Goal: Information Seeking & Learning: Understand process/instructions

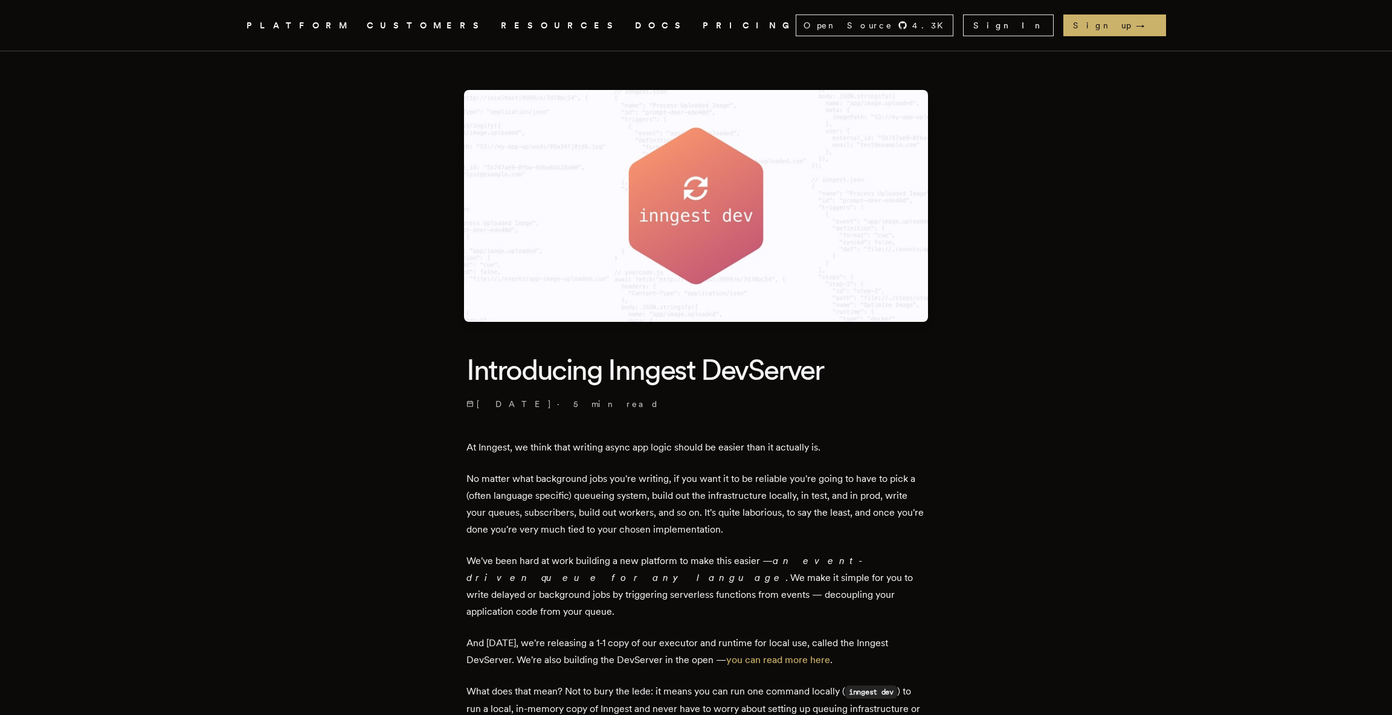
click at [635, 24] on link "DOCS" at bounding box center [661, 25] width 53 height 15
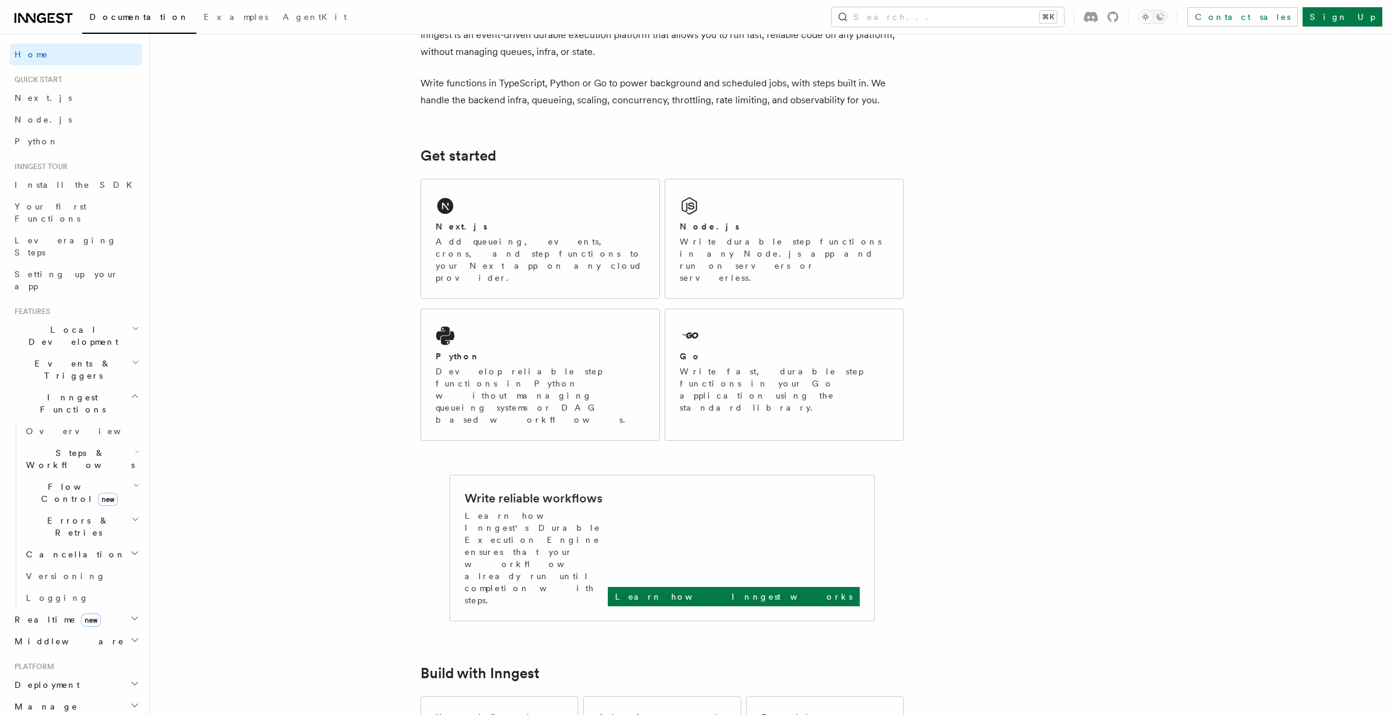
scroll to position [93, 0]
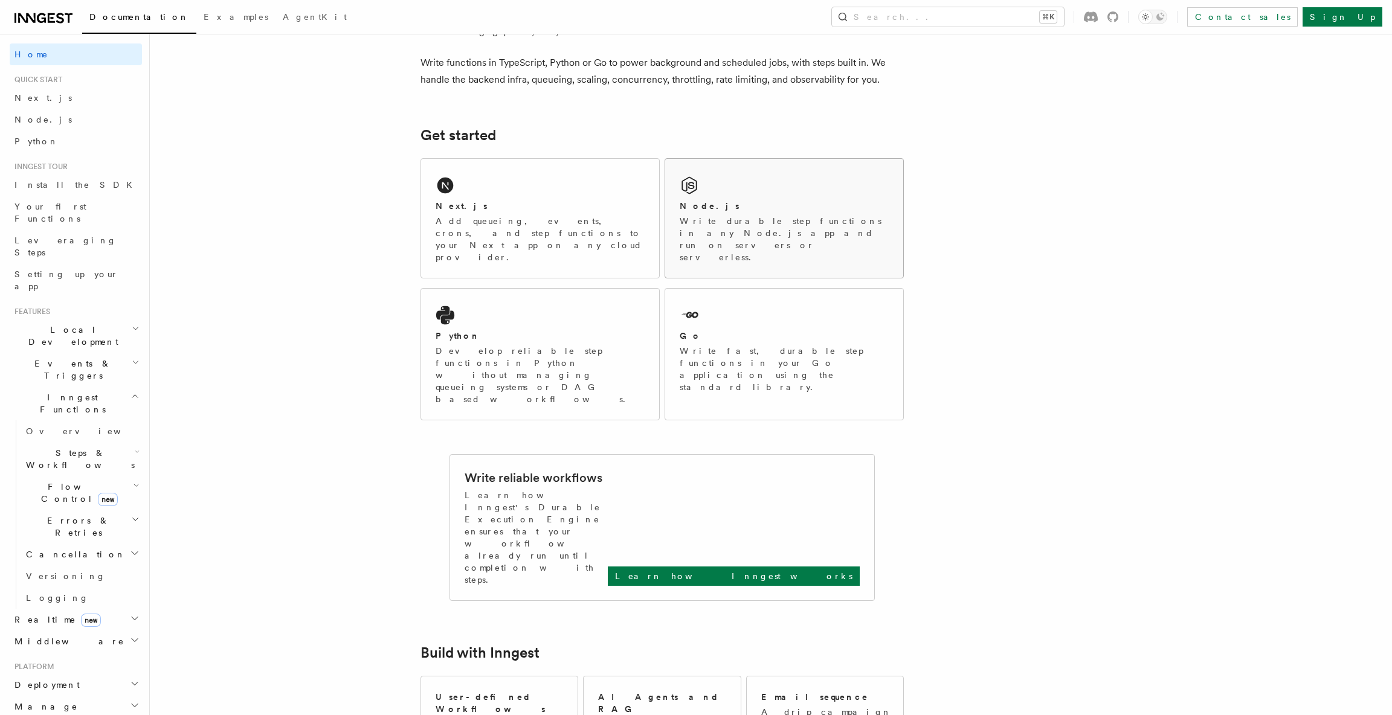
click at [708, 242] on div "Node.js Write durable step functions in any Node.js app and run on servers or s…" at bounding box center [784, 218] width 238 height 119
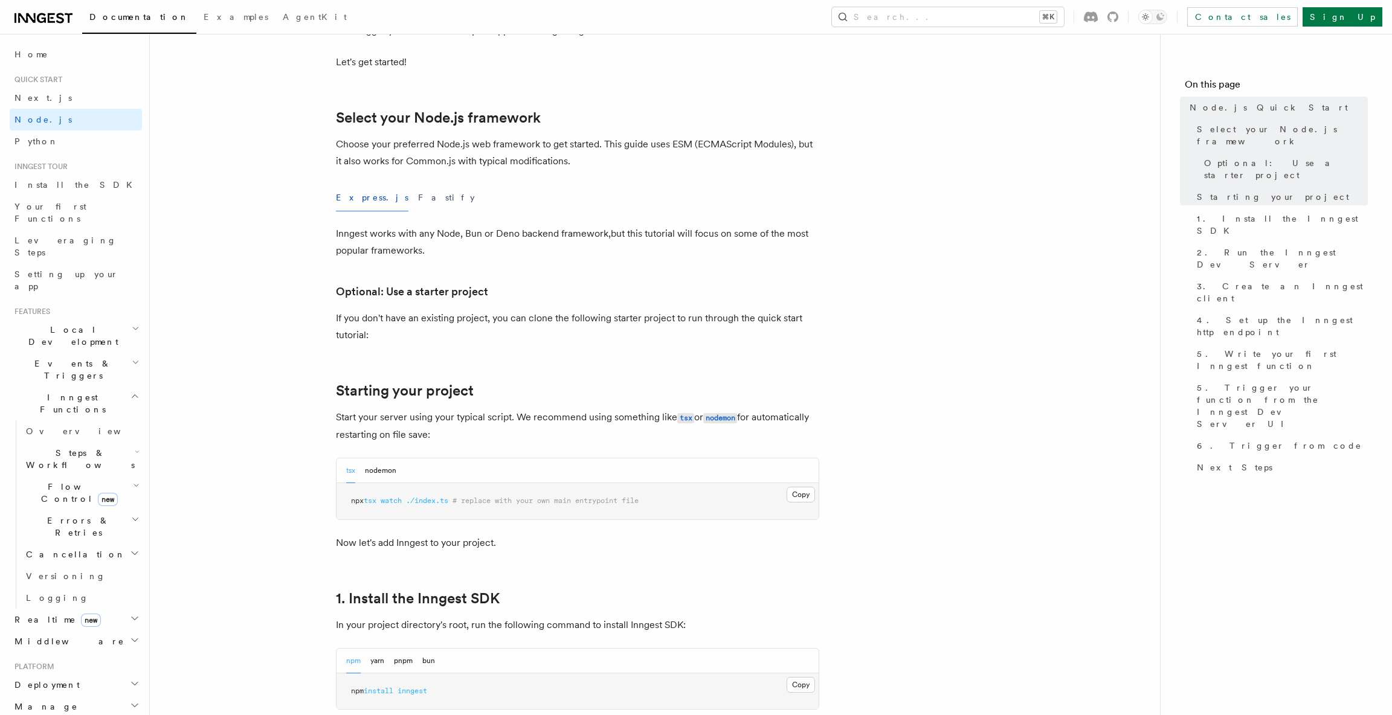
scroll to position [247, 0]
click at [418, 198] on button "Fastify" at bounding box center [446, 194] width 57 height 27
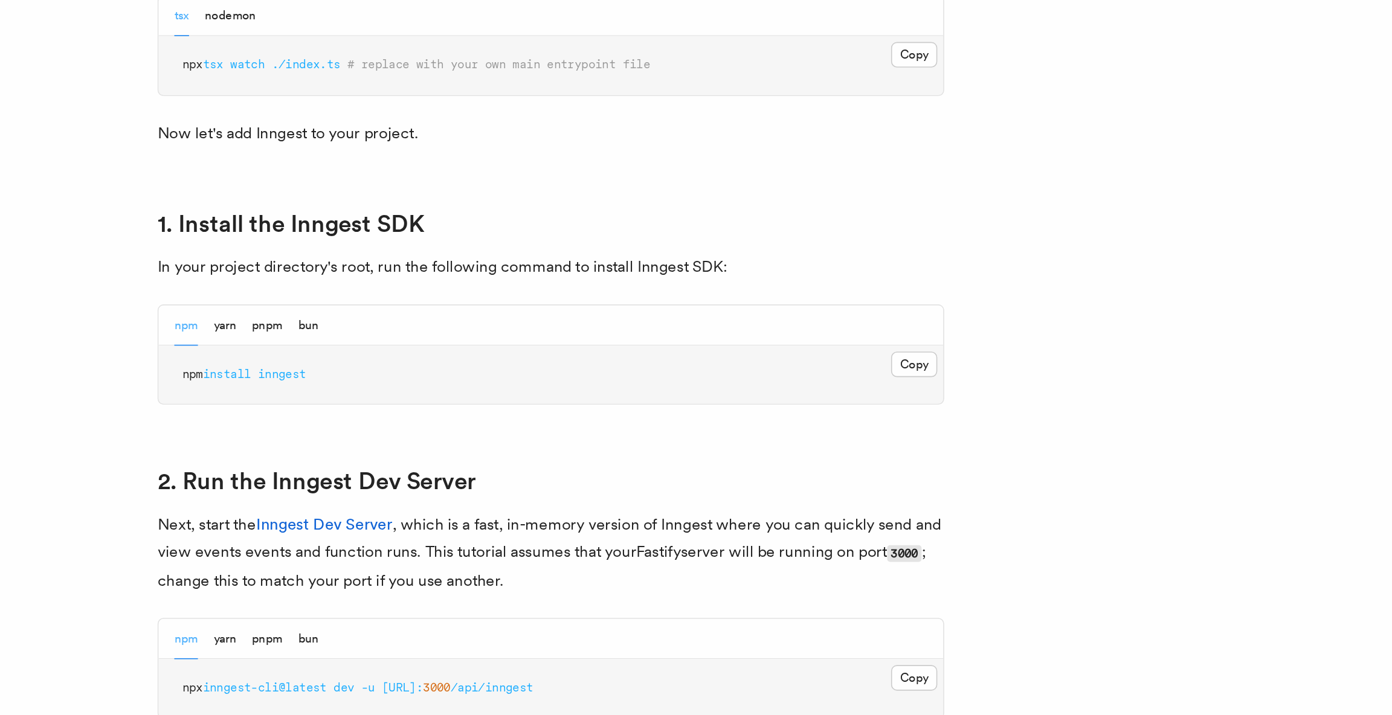
scroll to position [431, 0]
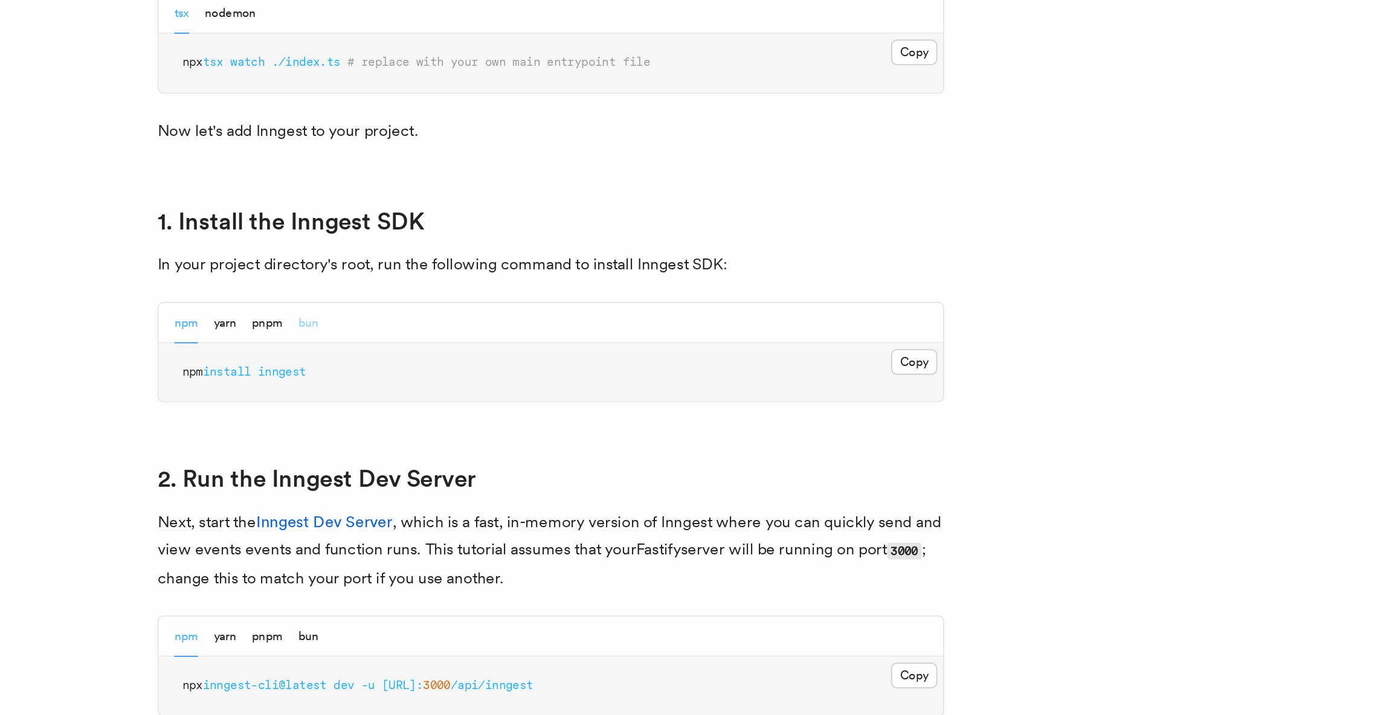
click at [433, 480] on button "bun" at bounding box center [428, 474] width 13 height 25
click at [398, 509] on pre "bun add inngest" at bounding box center [578, 504] width 482 height 36
click at [390, 509] on div at bounding box center [390, 509] width 0 height 0
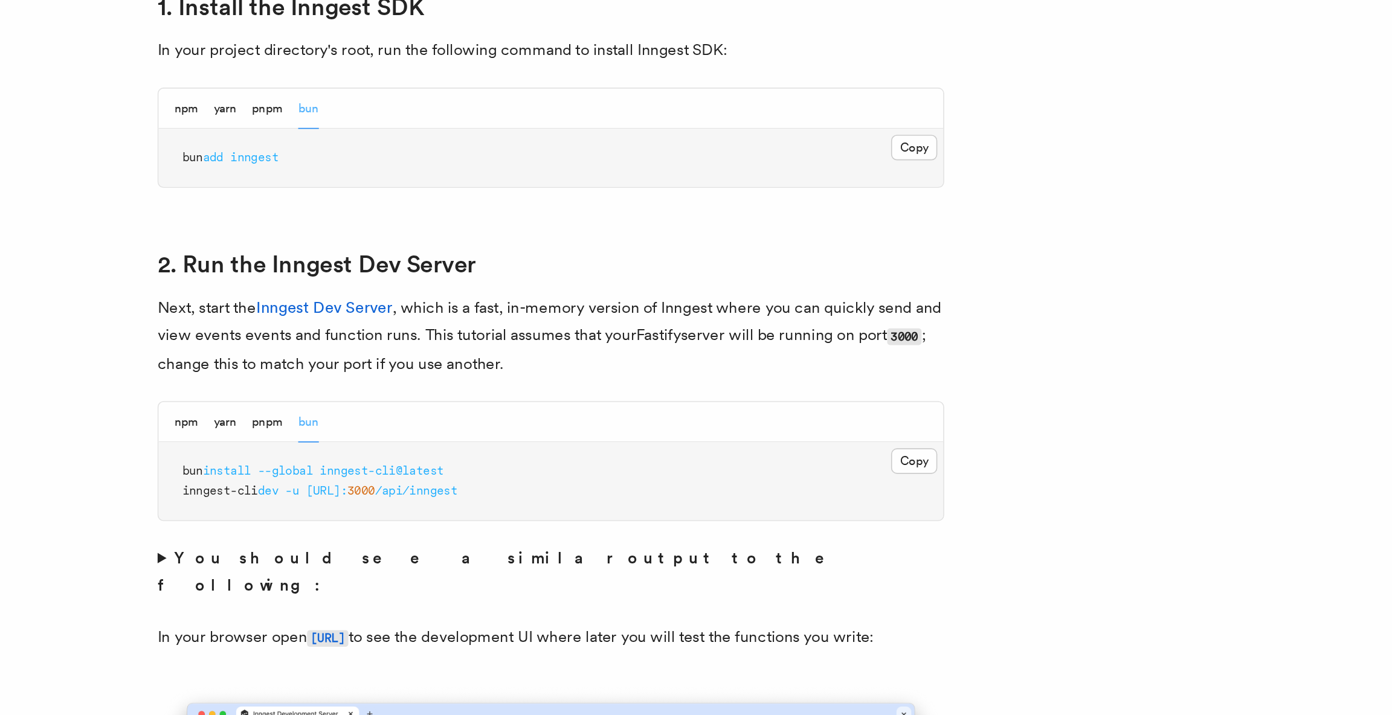
drag, startPoint x: 427, startPoint y: 375, endPoint x: 349, endPoint y: 375, distance: 77.4
click at [349, 375] on pre "bun add inngest" at bounding box center [578, 373] width 482 height 36
copy span "bun add inngest"
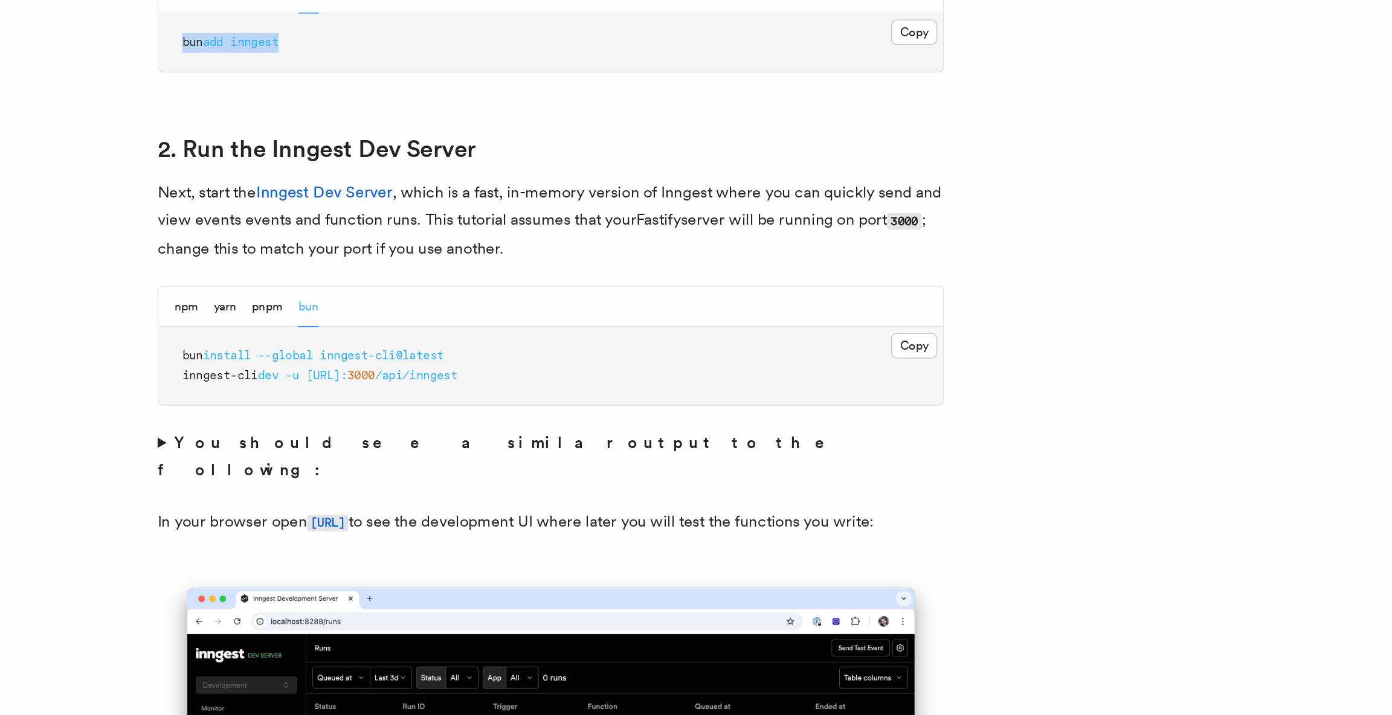
scroll to position [633, 0]
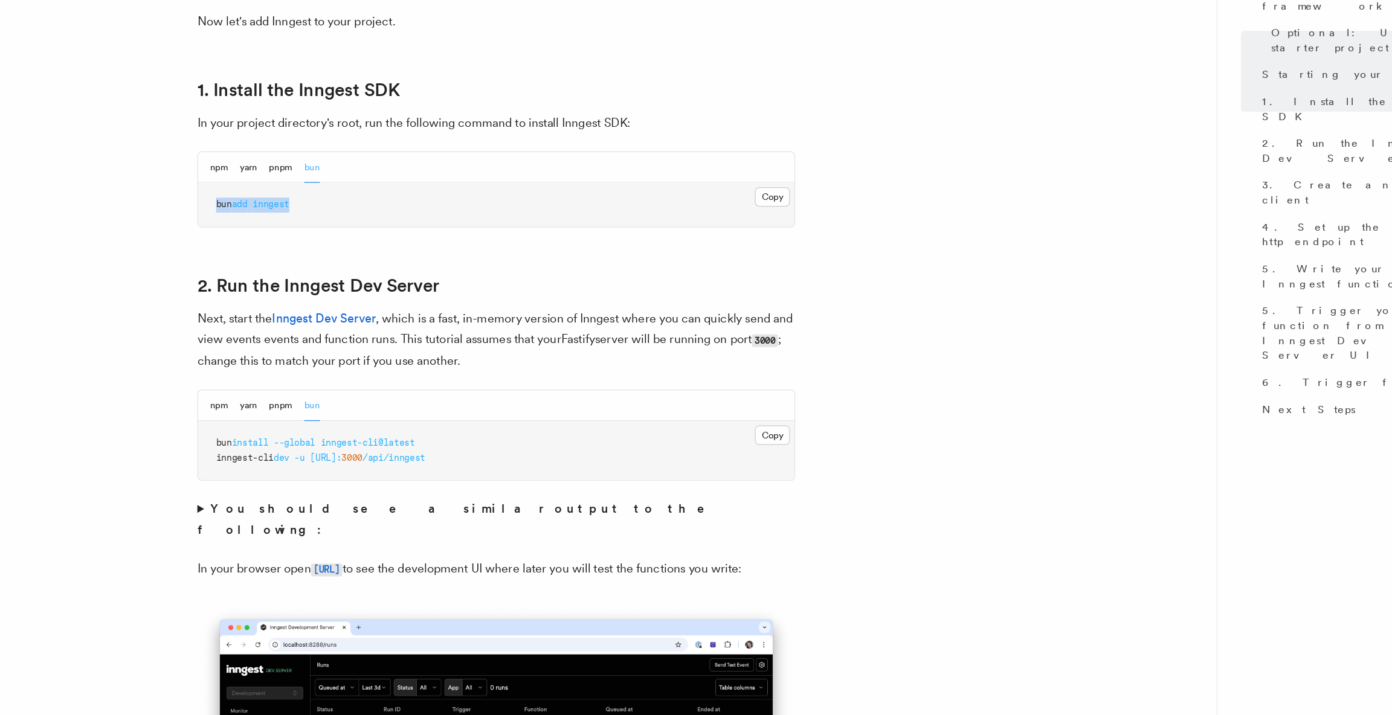
copy span "bun add inngest"
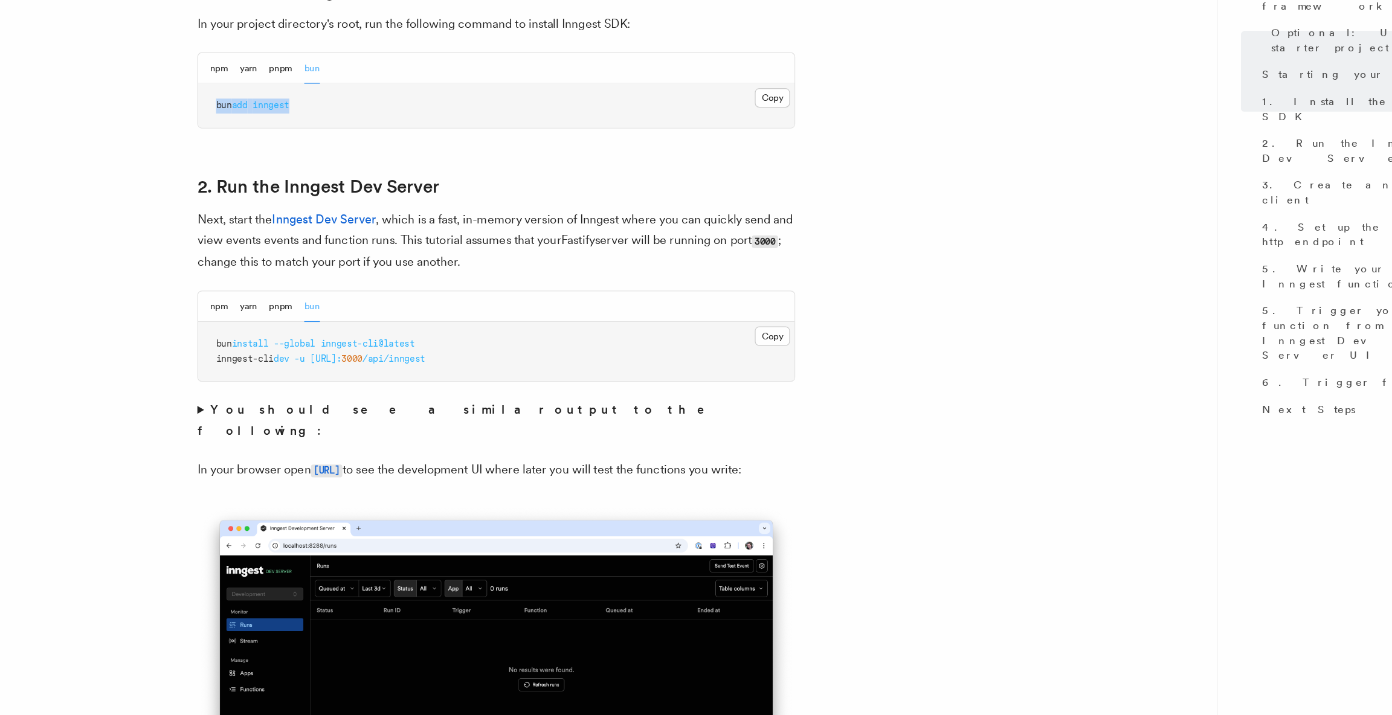
scroll to position [716, 0]
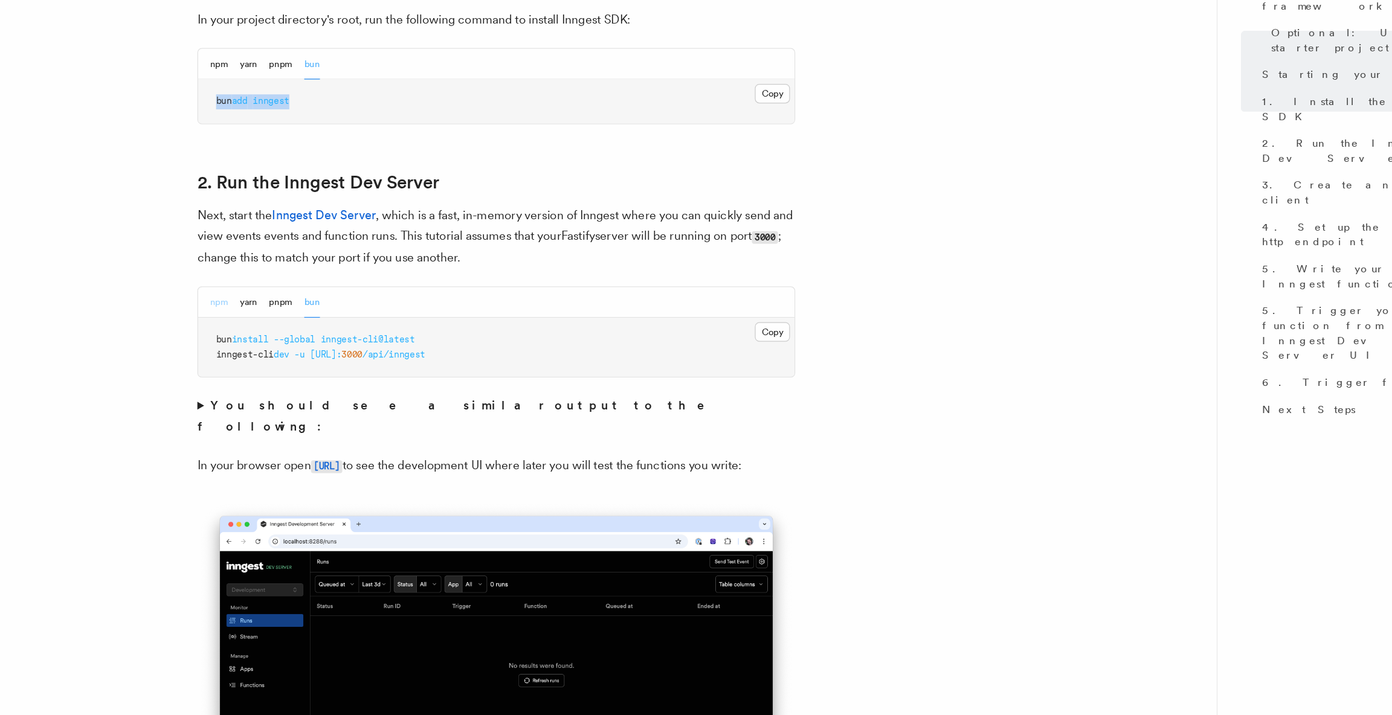
click at [355, 383] on button "npm" at bounding box center [353, 381] width 15 height 25
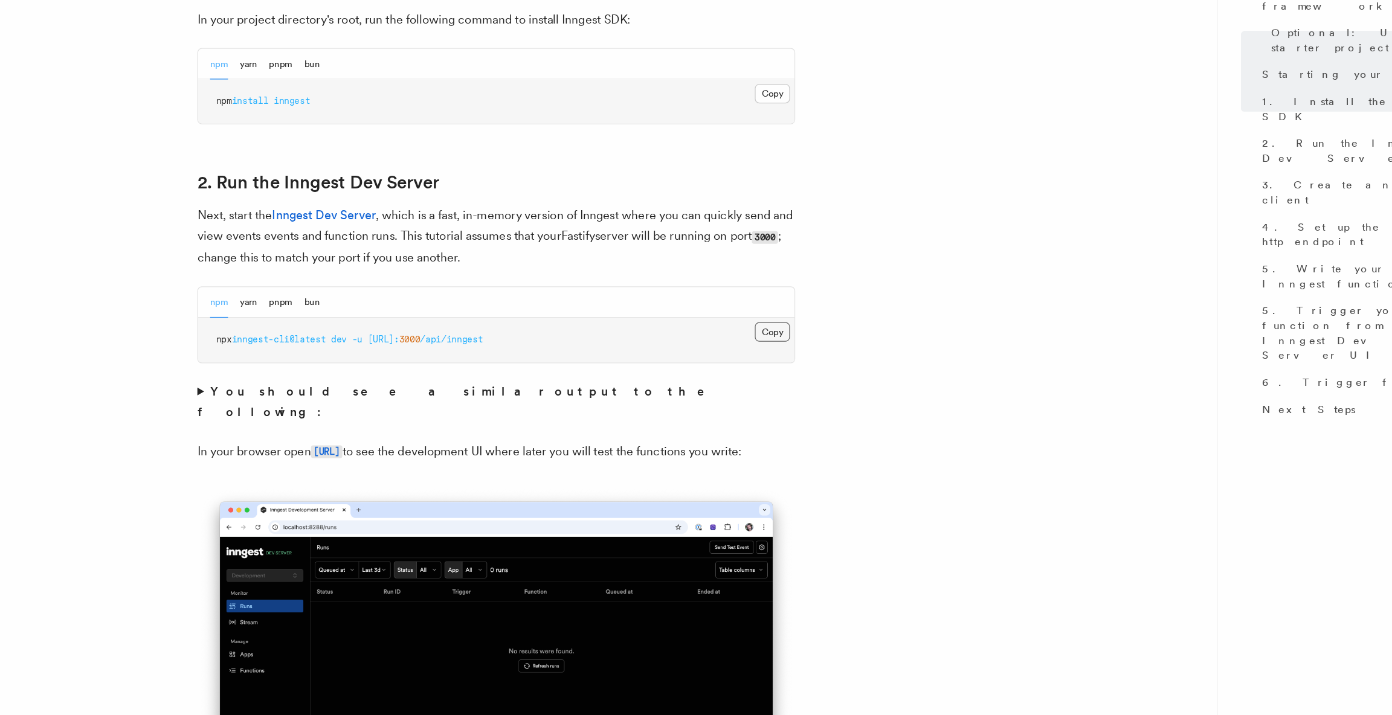
click at [803, 405] on button "Copy Copied" at bounding box center [801, 406] width 28 height 16
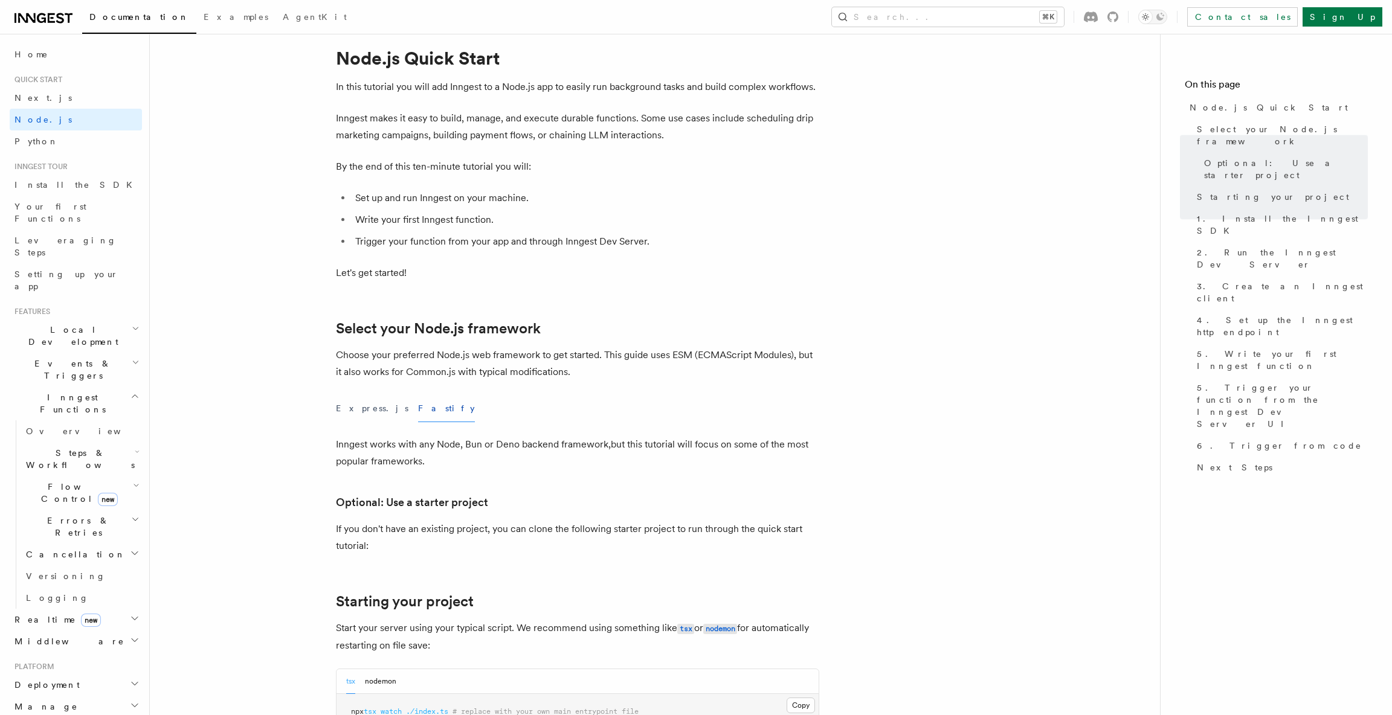
scroll to position [0, 0]
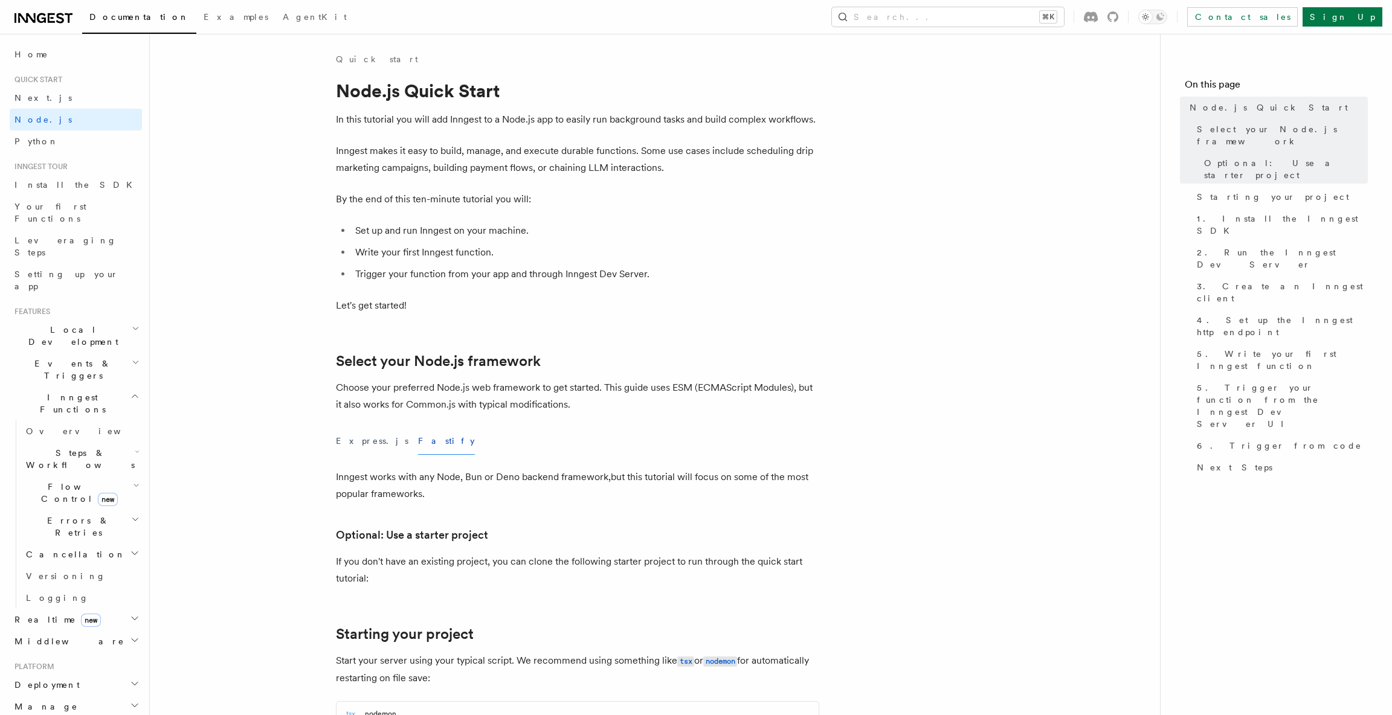
click at [86, 510] on h2 "Errors & Retries" at bounding box center [81, 527] width 121 height 34
click at [65, 481] on span "Flow Control new" at bounding box center [77, 493] width 112 height 24
click at [65, 447] on span "Steps & Workflows" at bounding box center [78, 459] width 114 height 24
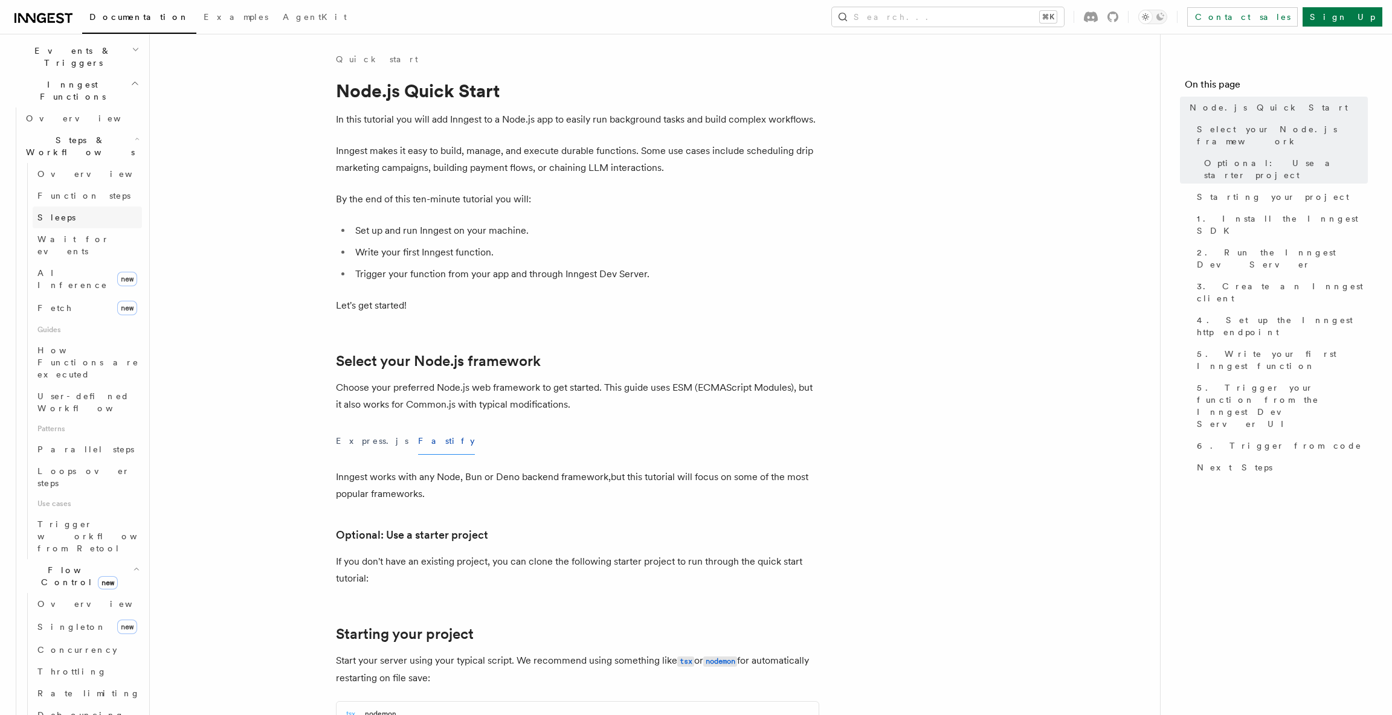
scroll to position [343, 0]
click at [71, 593] on span "Singleton" at bounding box center [71, 598] width 69 height 10
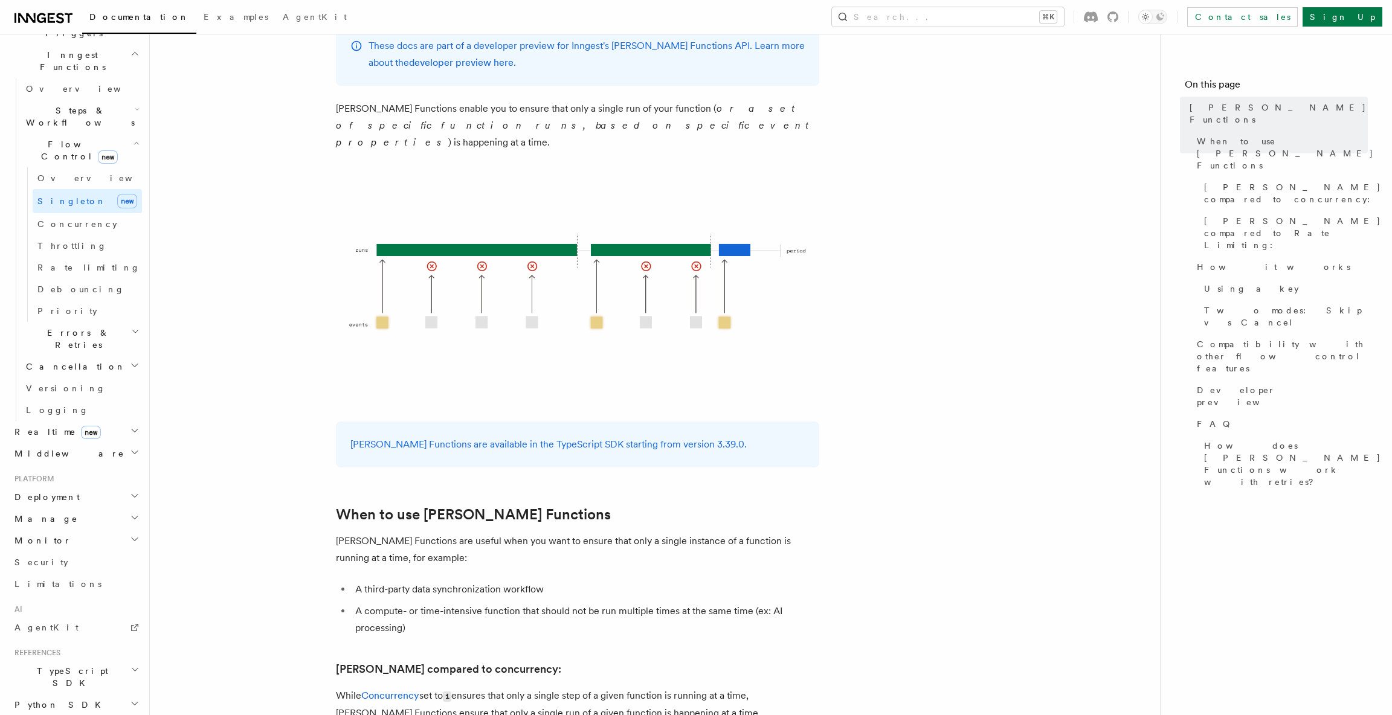
scroll to position [300, 0]
